Goal: Information Seeking & Learning: Find specific fact

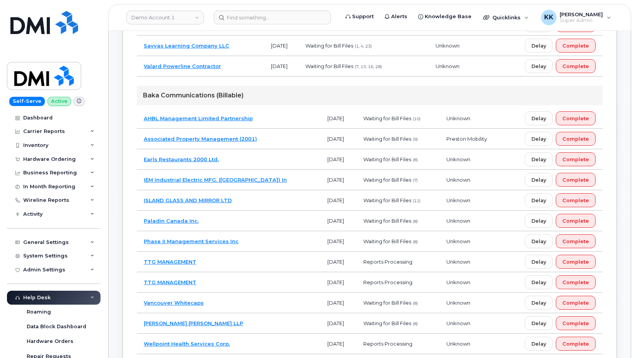
scroll to position [314, 0]
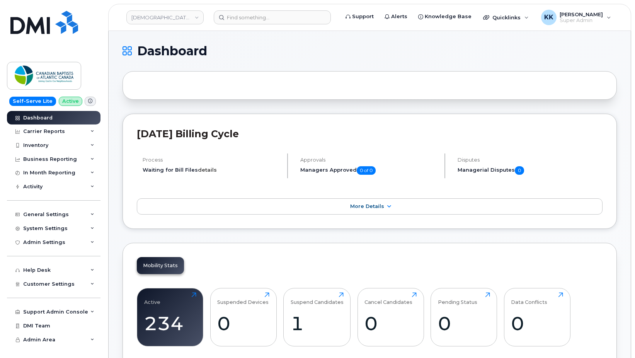
click at [202, 171] on link "details" at bounding box center [207, 170] width 19 height 6
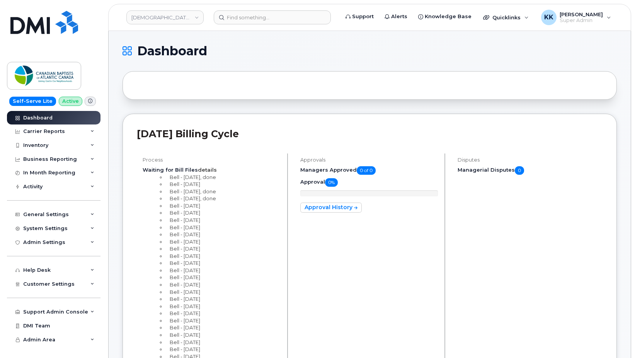
click at [202, 171] on link "details" at bounding box center [207, 170] width 19 height 6
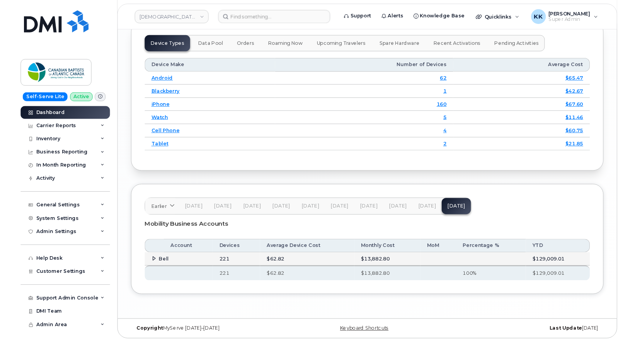
scroll to position [982, 0]
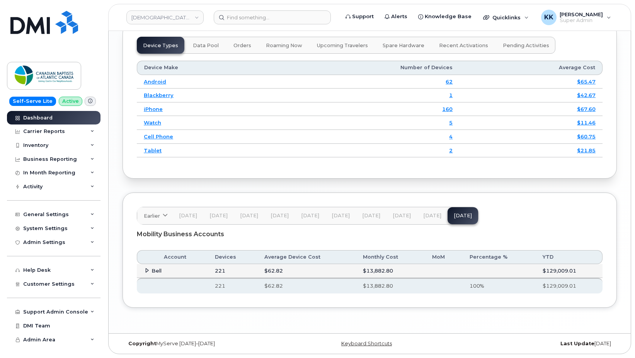
click at [425, 214] on span "[DATE]" at bounding box center [433, 216] width 18 height 6
click at [459, 219] on button "Sep 25" at bounding box center [463, 215] width 31 height 17
click at [424, 217] on span "[DATE]" at bounding box center [433, 216] width 18 height 6
click at [459, 215] on span "Sep 25" at bounding box center [463, 216] width 18 height 6
click at [146, 270] on icon at bounding box center [147, 270] width 5 height 5
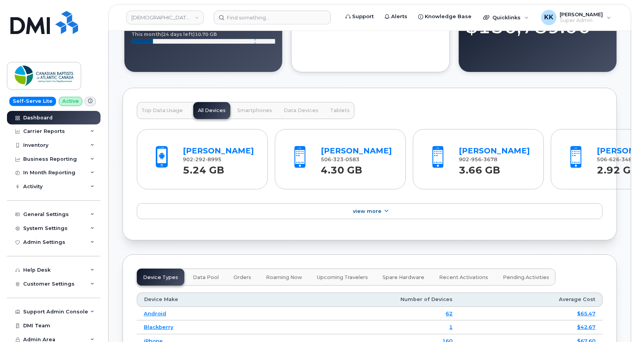
scroll to position [3226, 0]
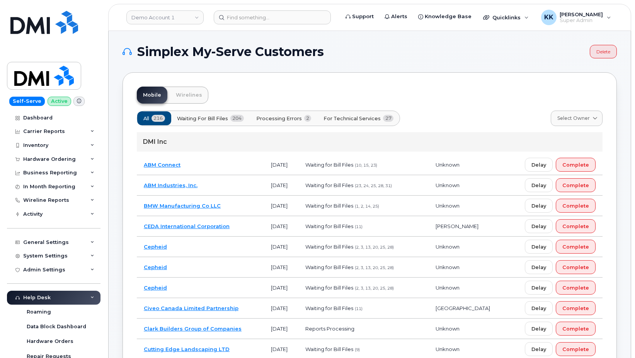
click at [281, 114] on button "Processing Errors 2" at bounding box center [284, 118] width 68 height 14
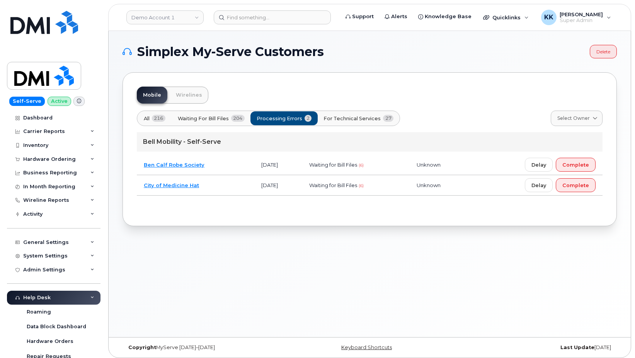
click at [152, 119] on button "All 216" at bounding box center [154, 118] width 35 height 14
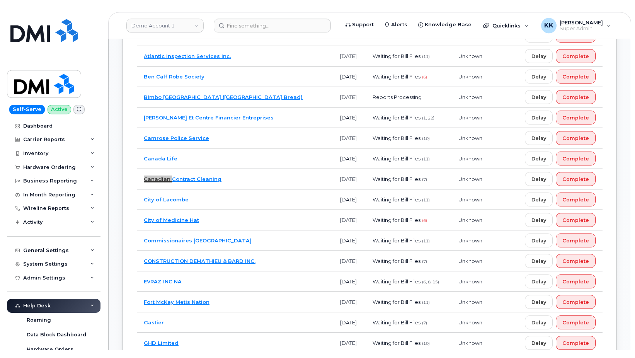
scroll to position [3352, 0]
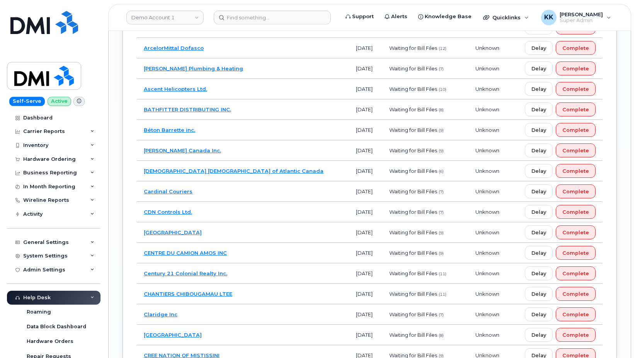
click at [247, 169] on td "Canadian Baptists of Atlantic Canada" at bounding box center [243, 171] width 212 height 20
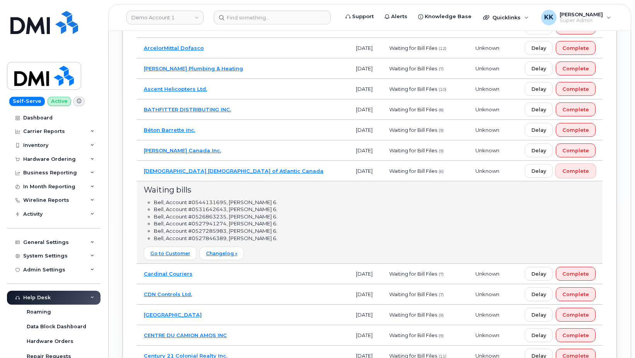
click at [583, 171] on span "Complete" at bounding box center [576, 170] width 27 height 7
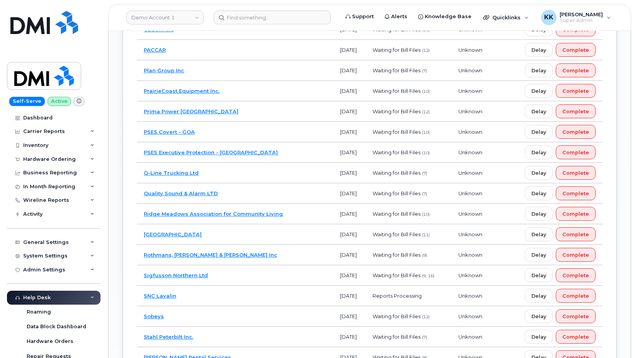
scroll to position [2405, 0]
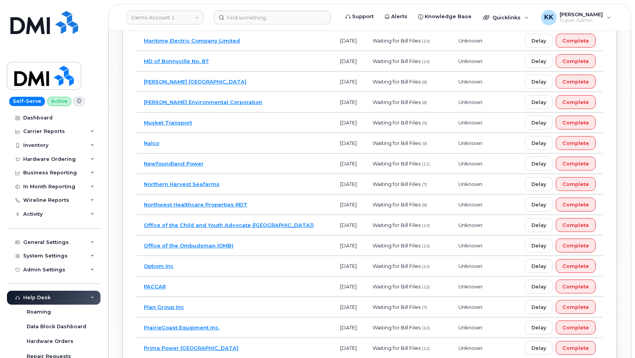
click at [123, 116] on div "Mobile Wirelines All 215 Waiting for Bill Files 203 Processing Errors 2 For Tec…" at bounding box center [370, 70] width 495 height 4806
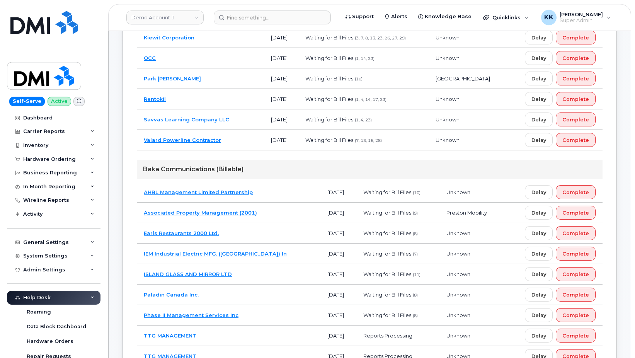
scroll to position [0, 0]
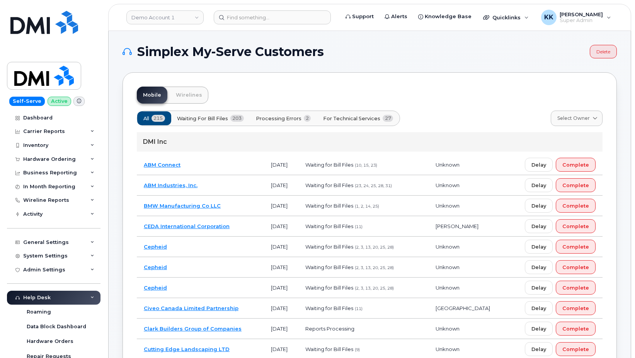
click at [343, 116] on span "For Technical Services" at bounding box center [351, 118] width 57 height 7
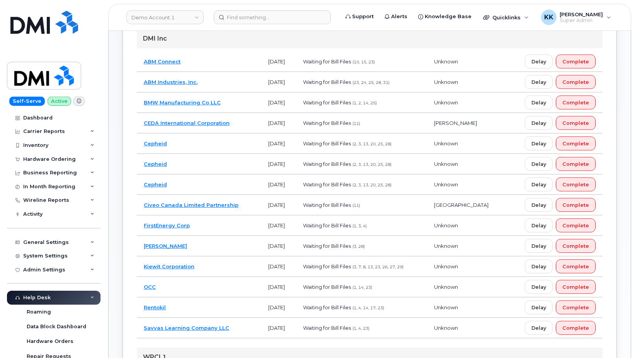
scroll to position [118, 0]
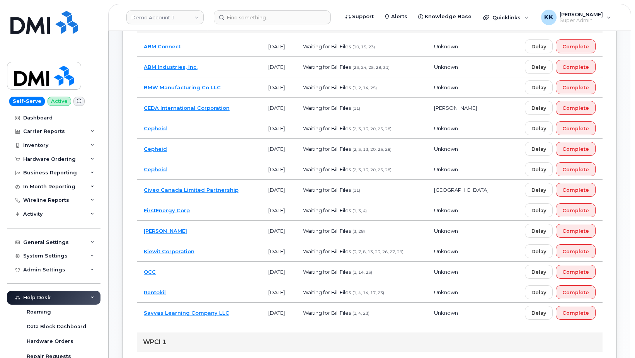
click at [216, 250] on td "Kiewit Corporation" at bounding box center [199, 251] width 125 height 20
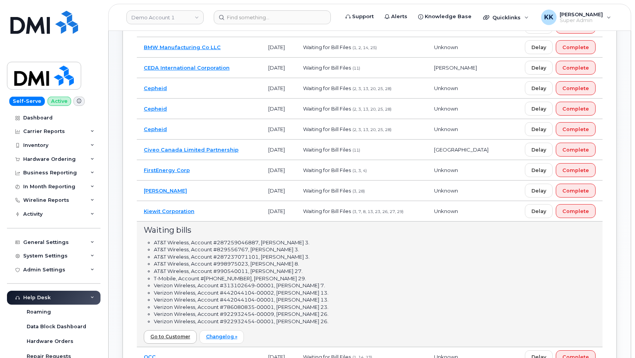
scroll to position [197, 0]
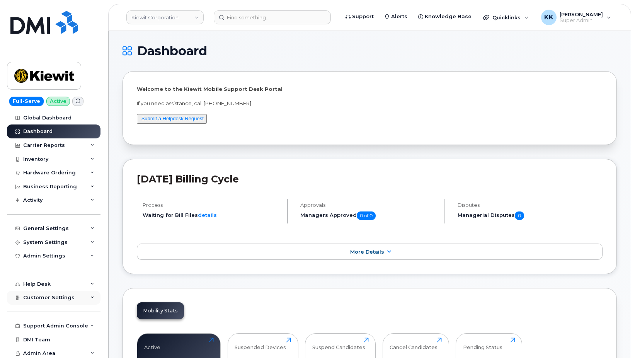
click at [57, 301] on div "Customer Settings" at bounding box center [54, 298] width 94 height 14
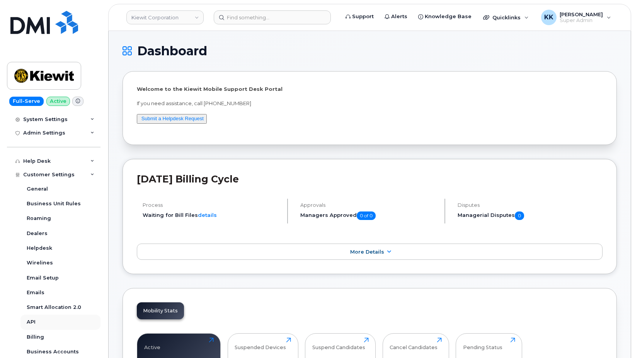
scroll to position [149, 0]
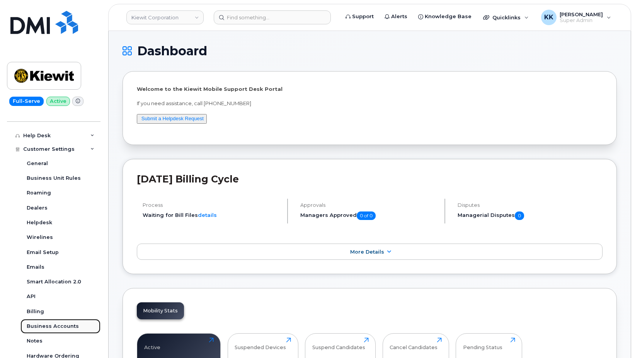
click at [67, 328] on div "Business Accounts" at bounding box center [53, 326] width 52 height 7
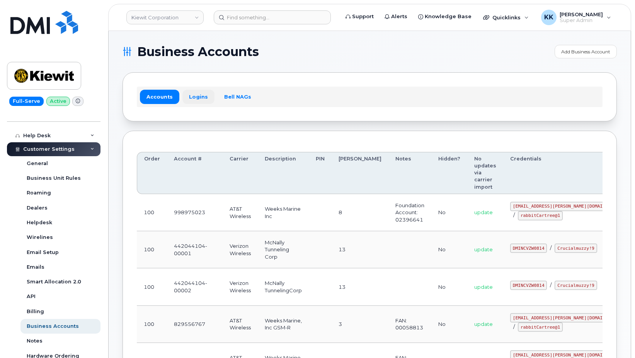
click at [195, 99] on link "Logins" at bounding box center [199, 97] width 32 height 14
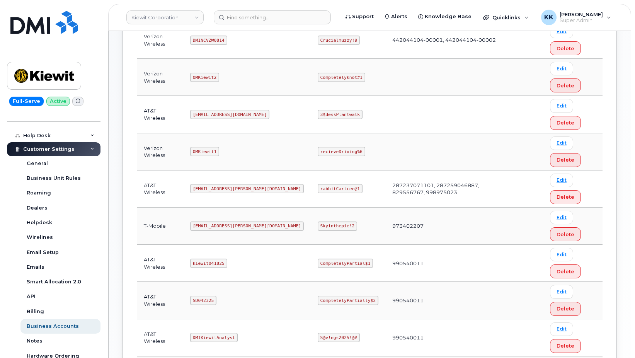
scroll to position [276, 0]
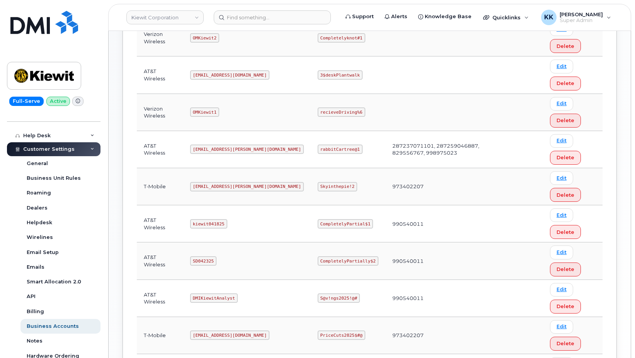
click at [227, 151] on code "[EMAIL_ADDRESS][PERSON_NAME][DOMAIN_NAME]" at bounding box center [247, 149] width 114 height 9
click at [318, 147] on code "rabbitCartree@1" at bounding box center [340, 149] width 45 height 9
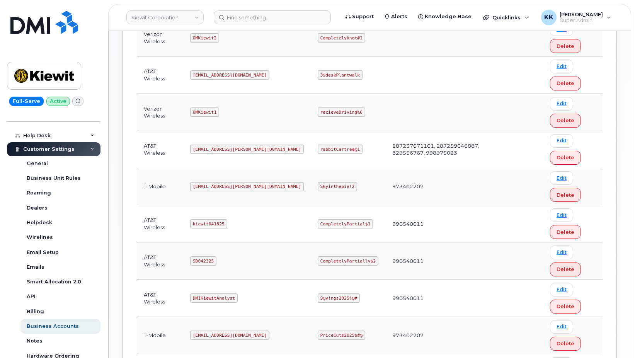
click at [318, 147] on code "rabbitCartree@1" at bounding box center [340, 149] width 45 height 9
